Goal: Navigation & Orientation: Find specific page/section

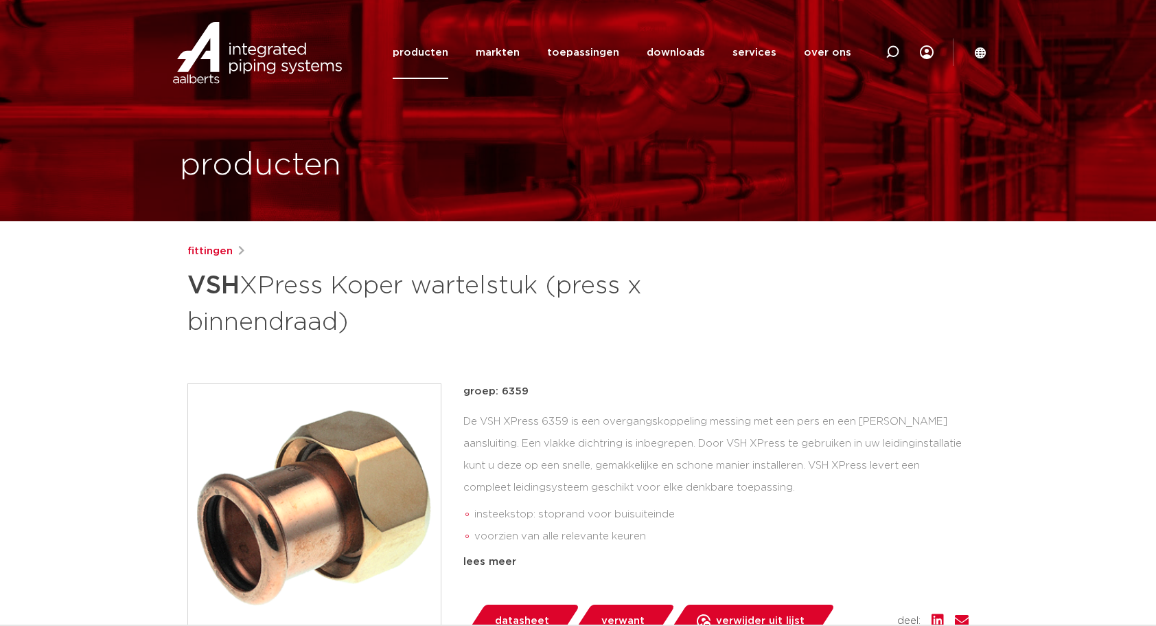
click at [651, 356] on div "fittingen VSH XPress Koper wartelstuk (press x binnendraad) groep: 6359 insteek…" at bounding box center [577, 572] width 803 height 658
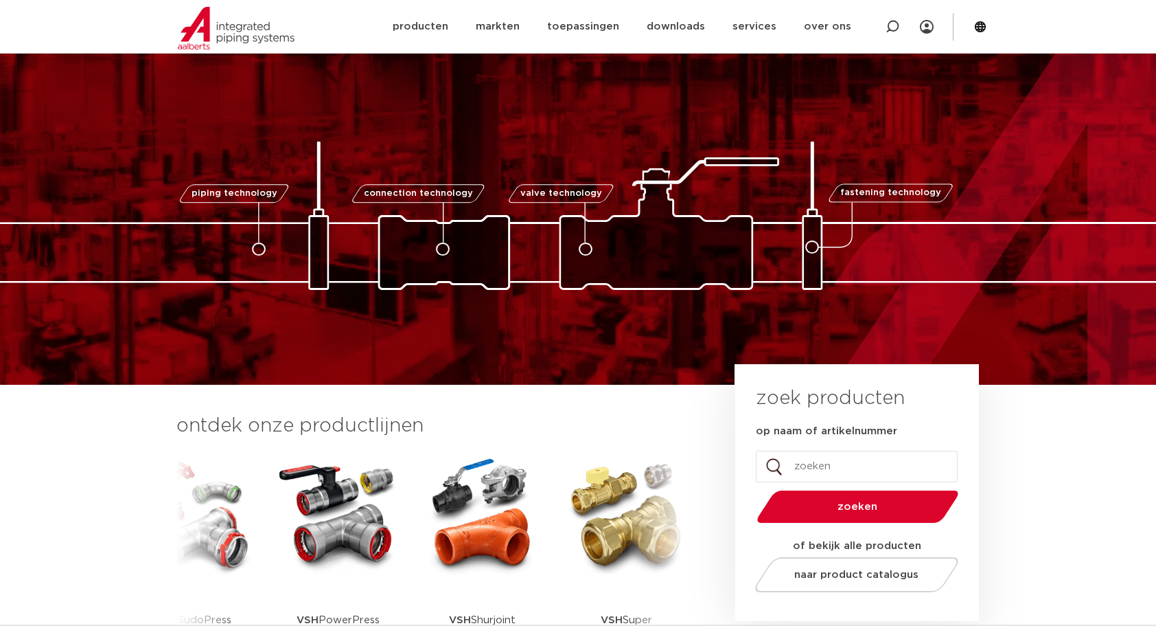
scroll to position [160, 0]
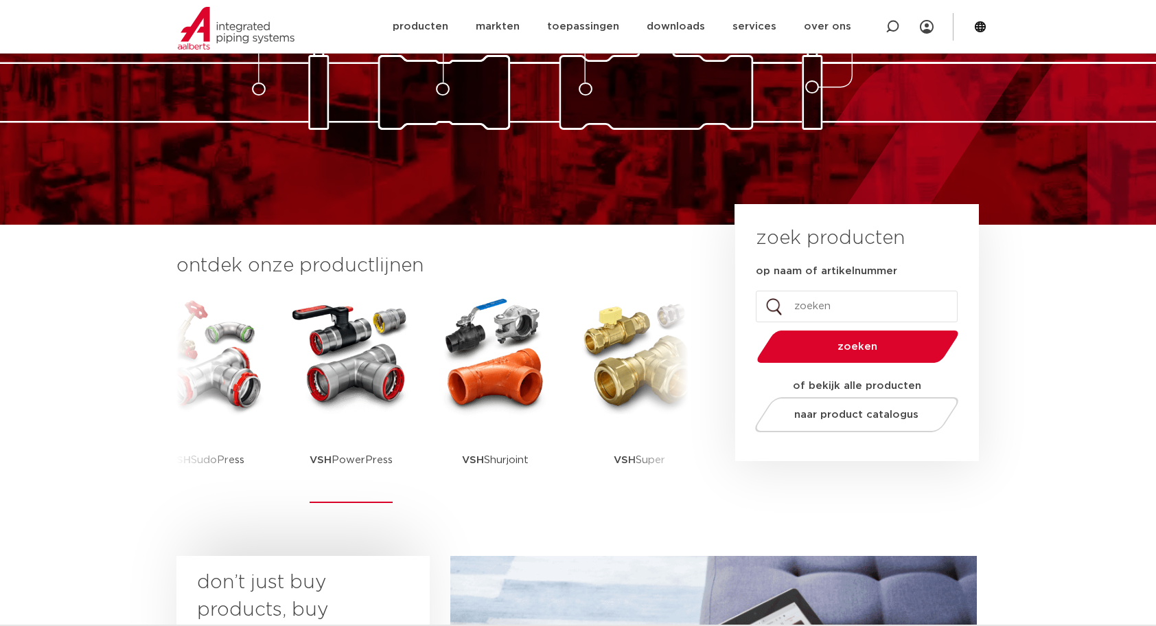
click at [372, 382] on img at bounding box center [351, 355] width 124 height 124
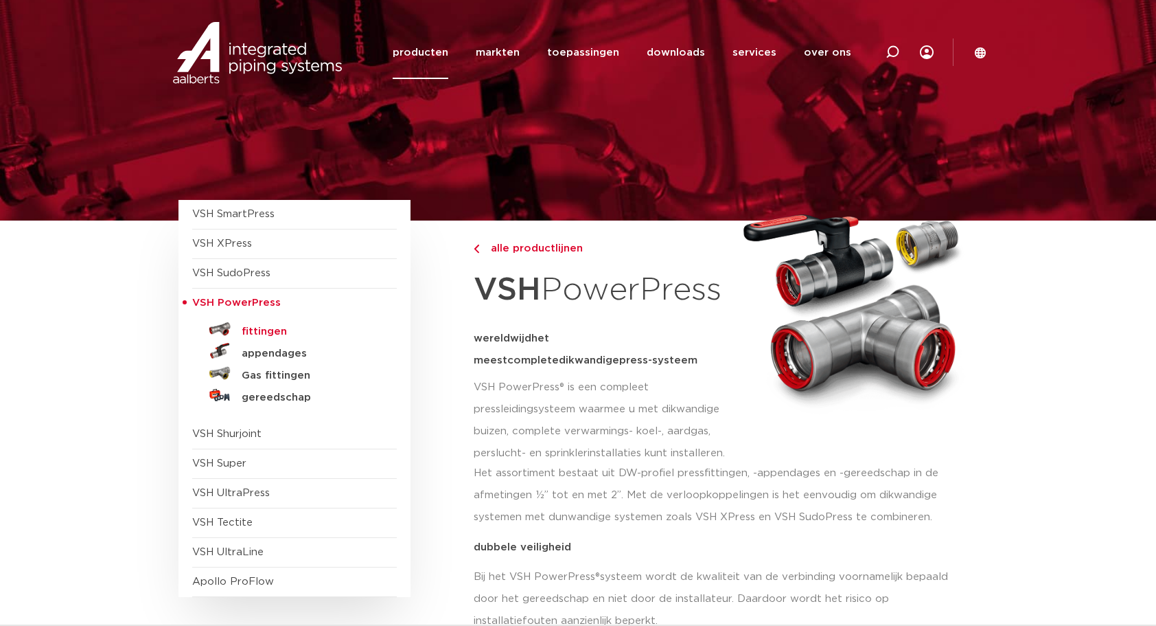
click at [275, 331] on h5 "fittingen" at bounding box center [310, 332] width 136 height 12
